Goal: Task Accomplishment & Management: Complete application form

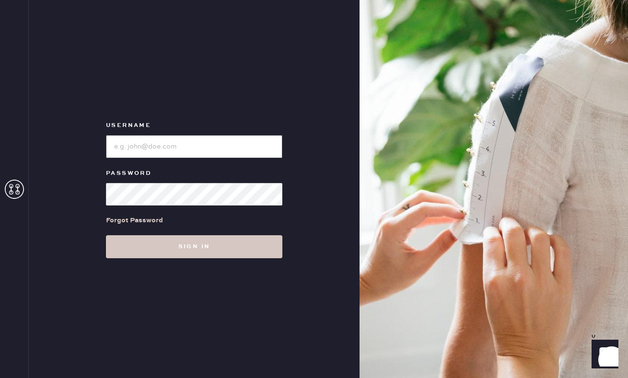
type input "reformationgeorgetown"
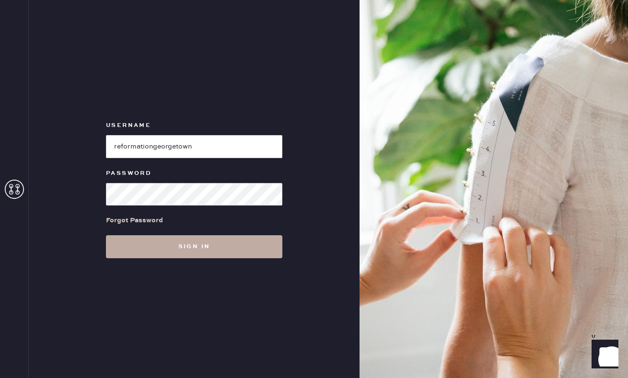
click at [138, 246] on button "Sign in" at bounding box center [194, 246] width 176 height 23
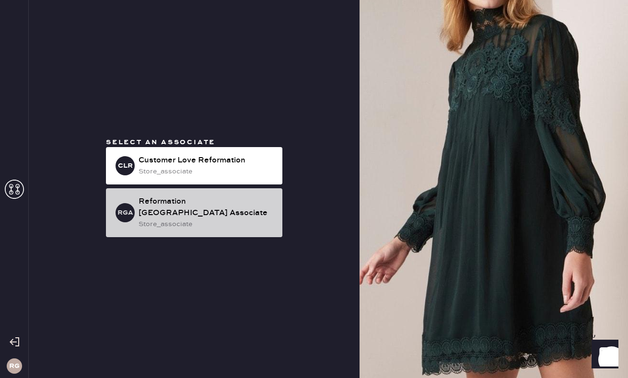
click at [197, 205] on div "Reformation [GEOGRAPHIC_DATA] Associate" at bounding box center [206, 207] width 136 height 23
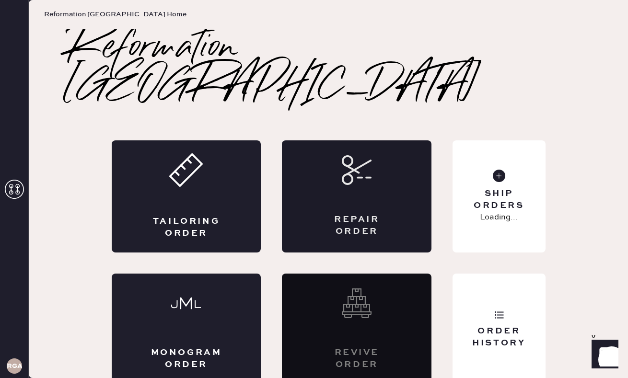
click at [374, 168] on div "Repair Order" at bounding box center [357, 196] width 150 height 112
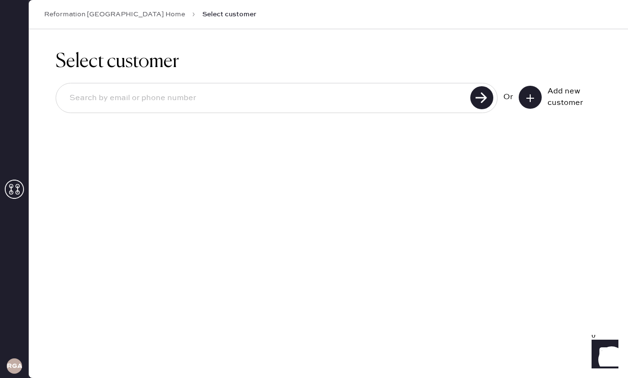
click at [365, 99] on input at bounding box center [264, 98] width 405 height 22
type input "[PERSON_NAME]"
click at [537, 97] on button at bounding box center [529, 97] width 23 height 23
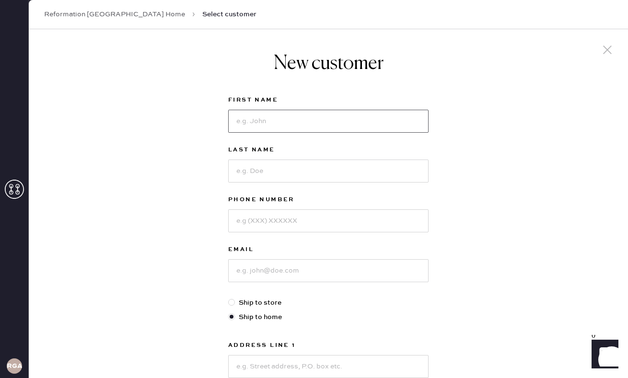
click at [274, 119] on input at bounding box center [328, 121] width 200 height 23
type input "Sta"
